Goal: Download file/media

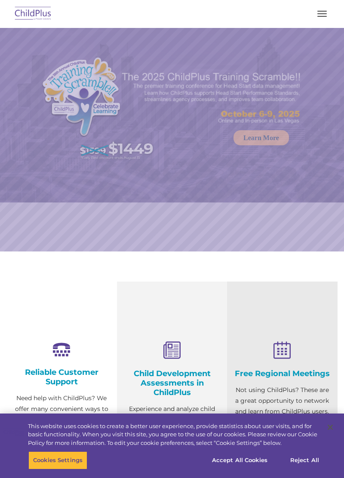
select select "MEDIUM"
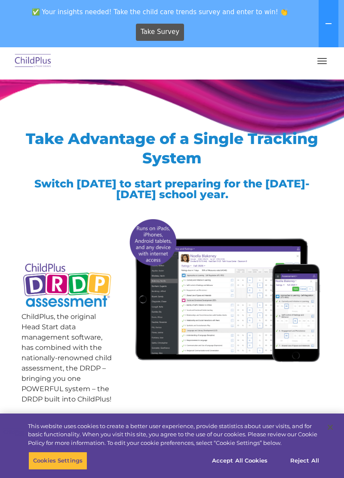
click at [319, 64] on span "button" at bounding box center [321, 63] width 9 height 1
click at [320, 63] on span "button" at bounding box center [321, 63] width 9 height 1
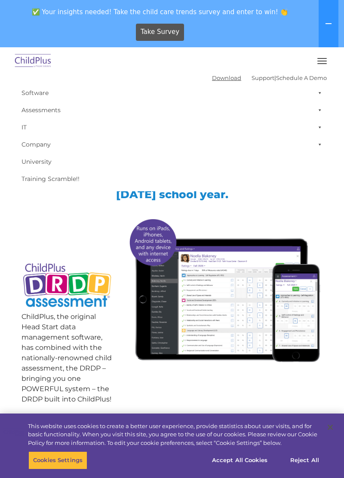
click at [217, 75] on link "Download" at bounding box center [226, 77] width 29 height 7
